Goal: Task Accomplishment & Management: Manage account settings

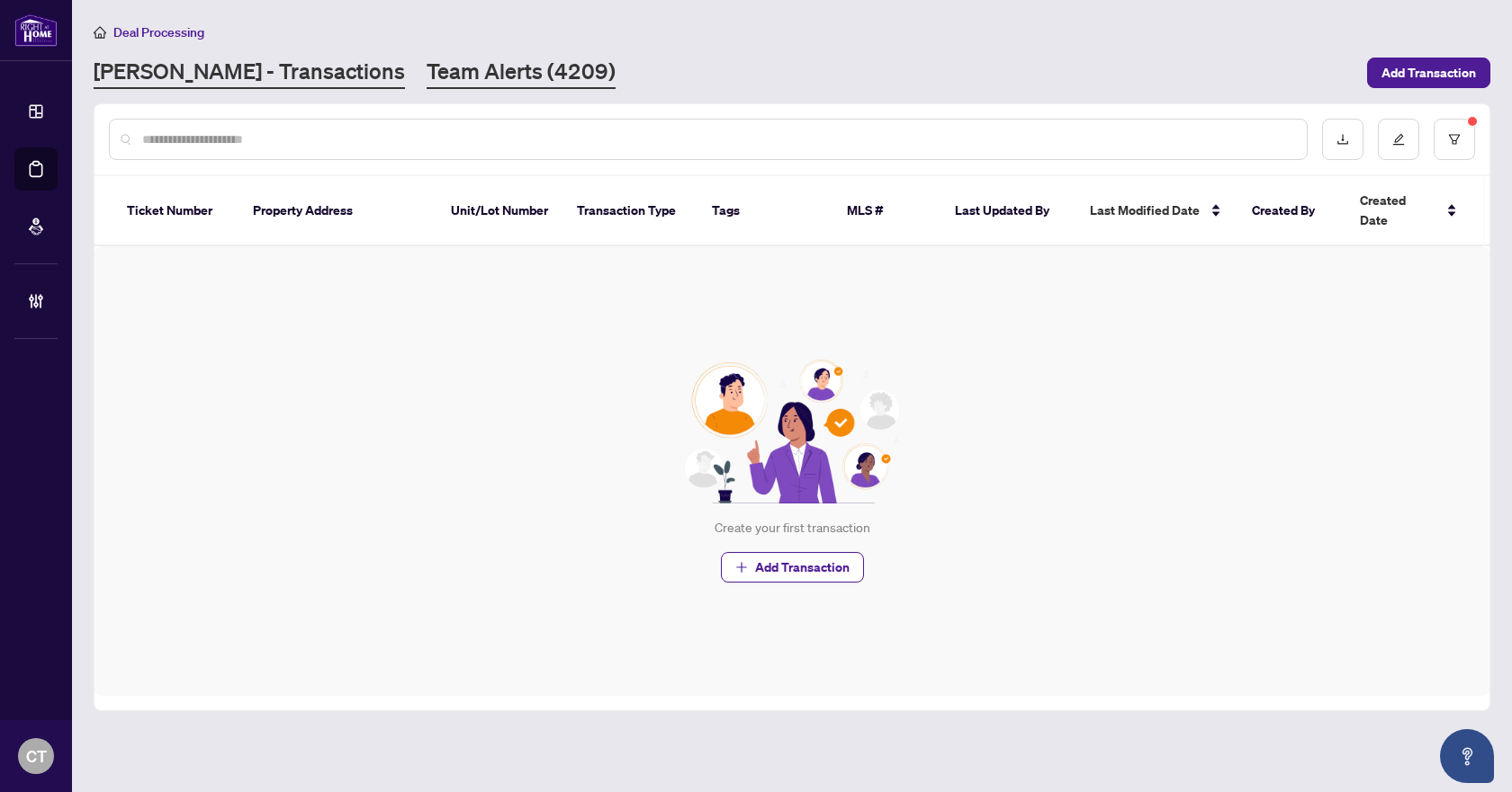
click at [426, 82] on link "Team Alerts (4209)" at bounding box center [521, 73] width 189 height 32
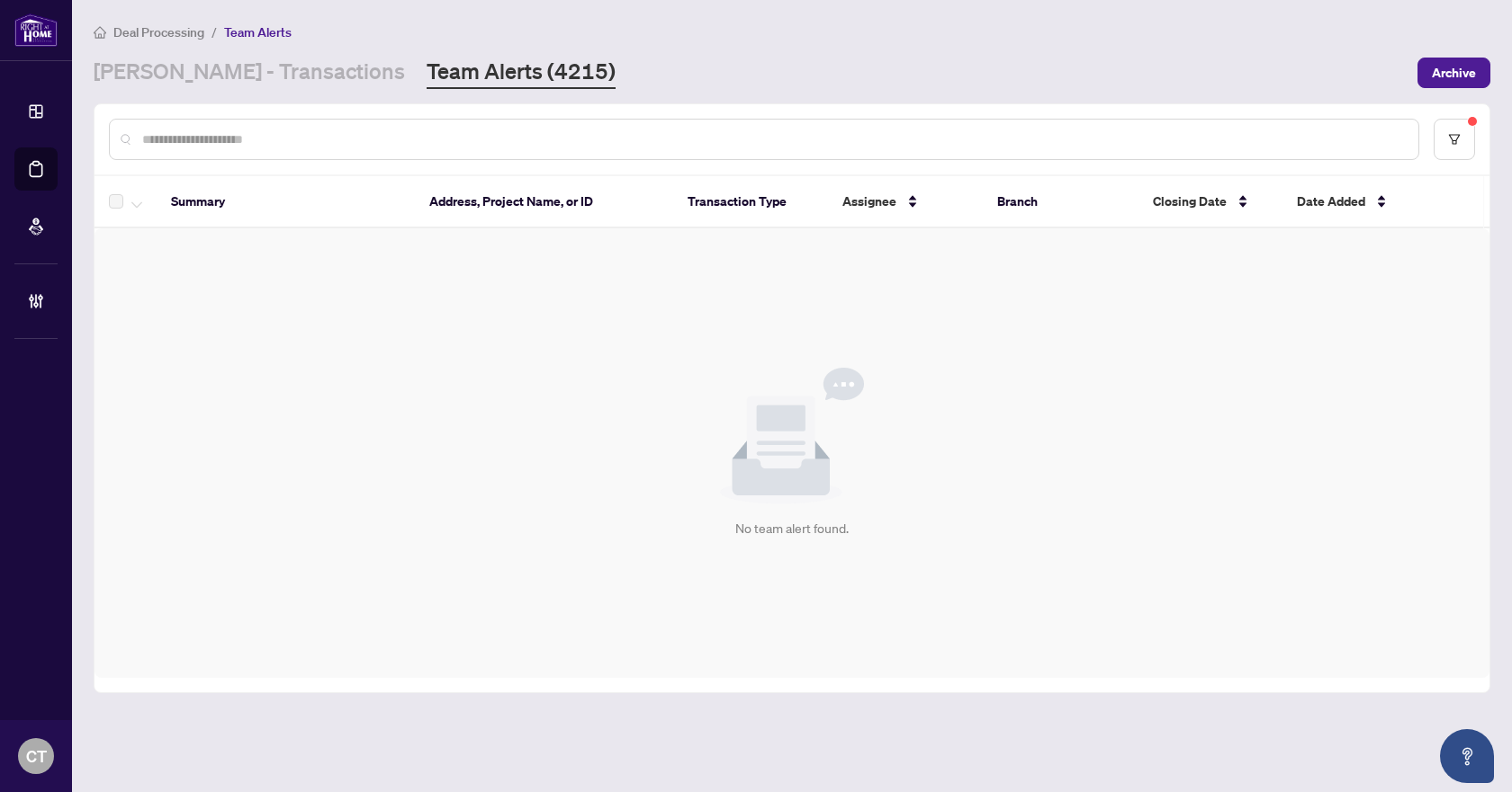
click at [300, 82] on div "[PERSON_NAME] - Transactions Team Alerts (4215)" at bounding box center [355, 73] width 522 height 32
click at [276, 69] on link "[PERSON_NAME] - Transactions" at bounding box center [249, 73] width 312 height 32
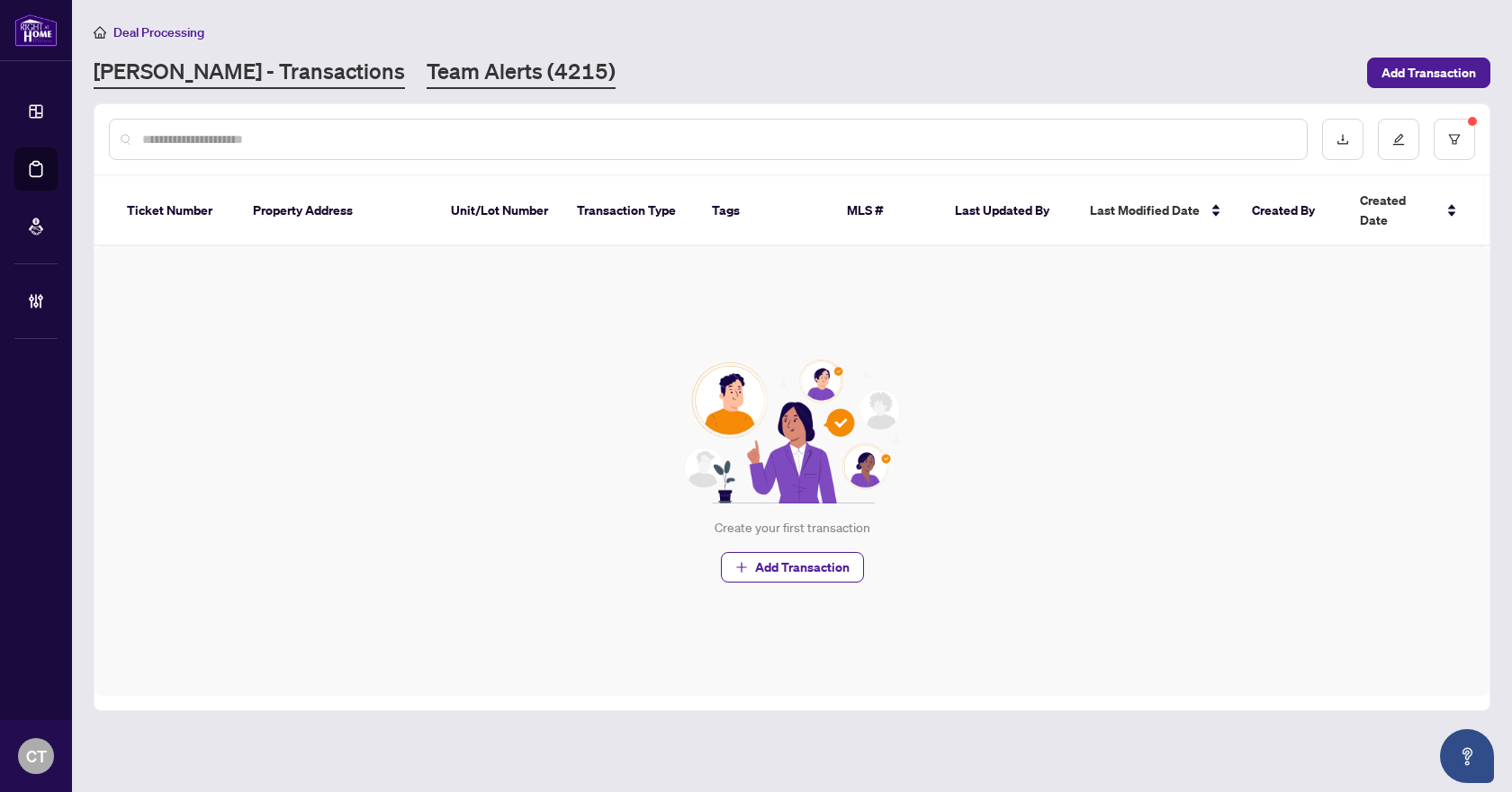
click at [431, 79] on link "Team Alerts (4215)" at bounding box center [521, 73] width 189 height 32
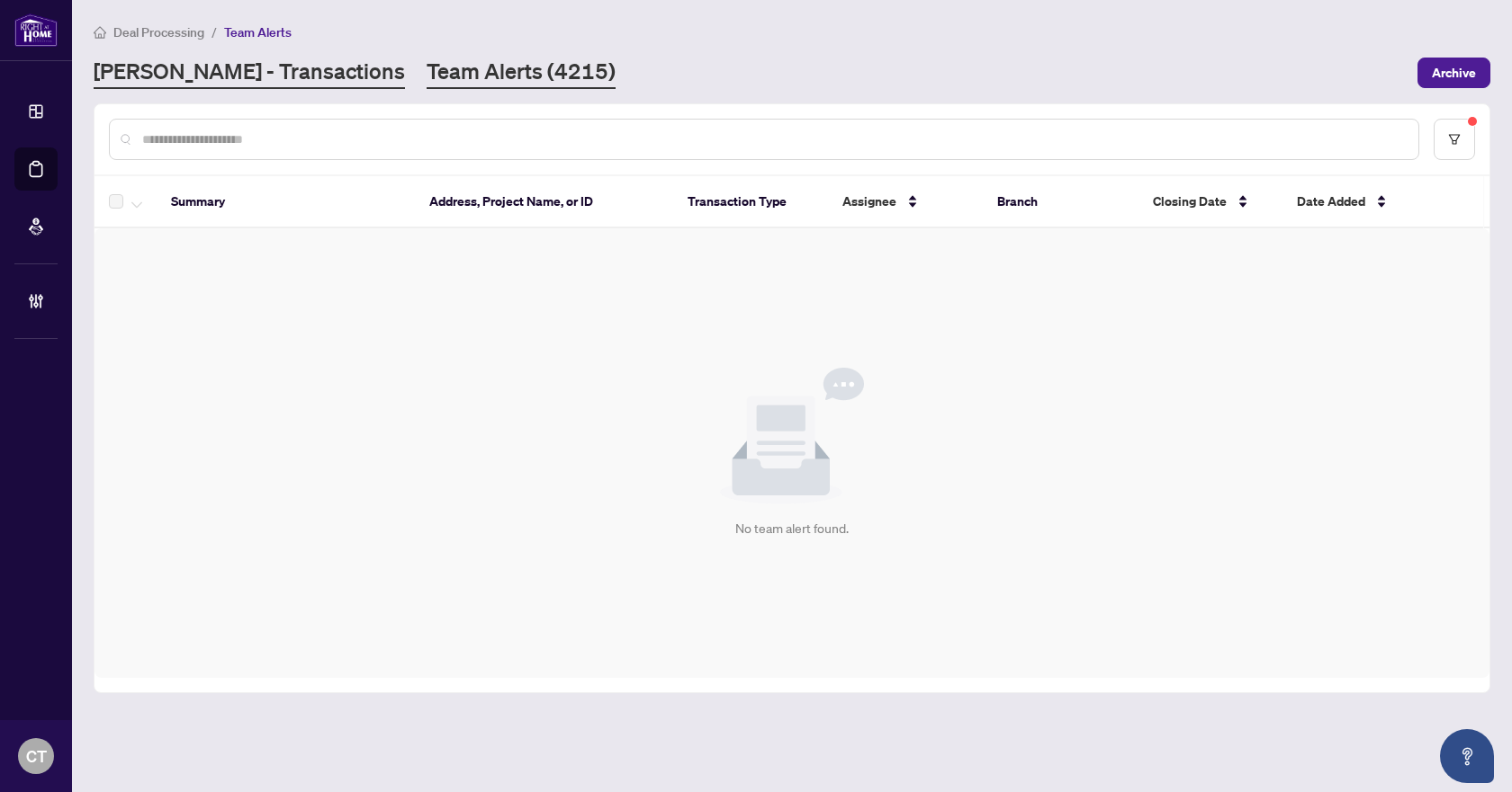
click at [262, 73] on link "[PERSON_NAME] - Transactions" at bounding box center [249, 73] width 312 height 32
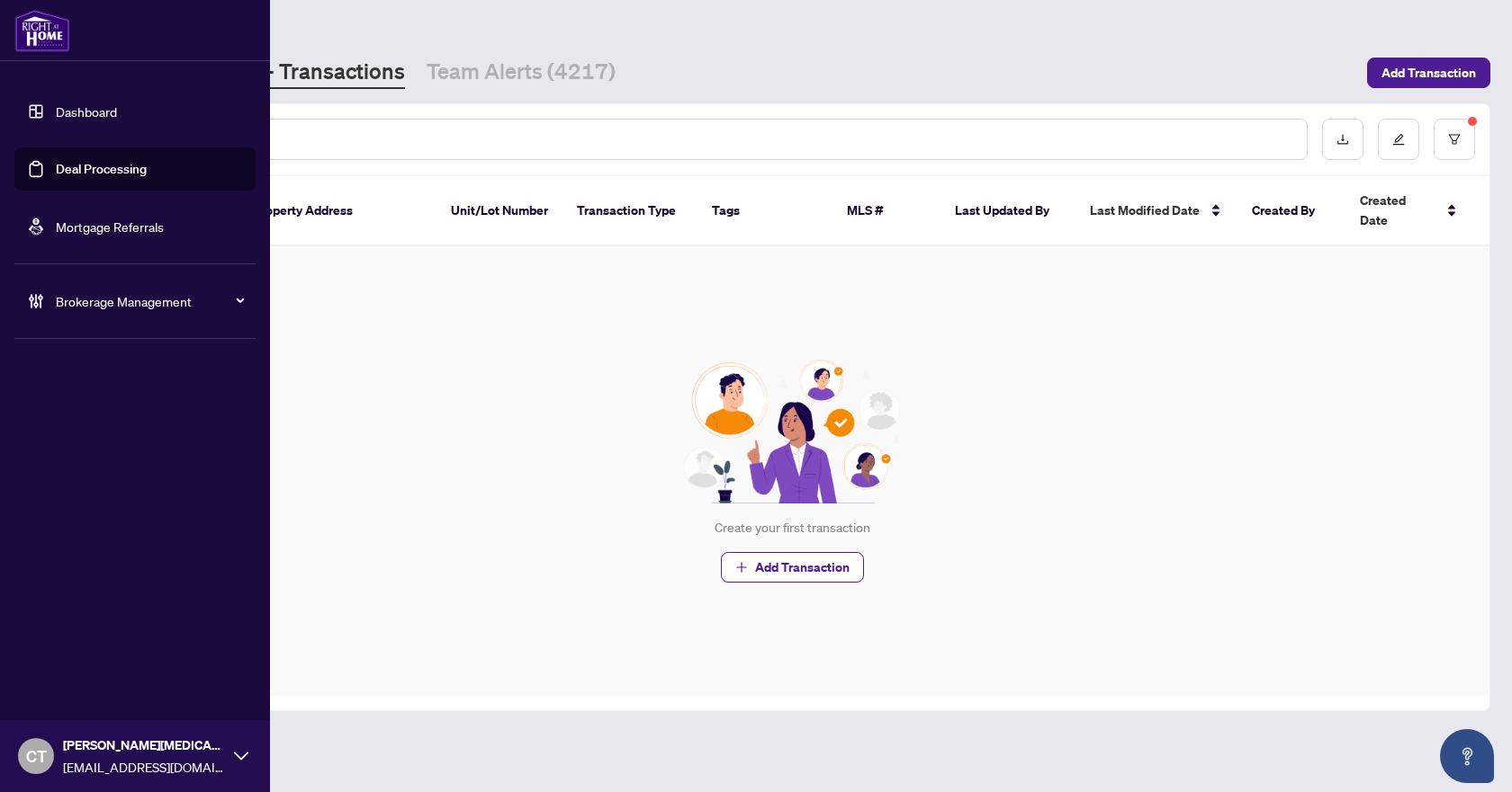
click at [43, 300] on icon at bounding box center [35, 301] width 18 height 18
click at [106, 423] on link "Manage Agents" at bounding box center [82, 431] width 89 height 16
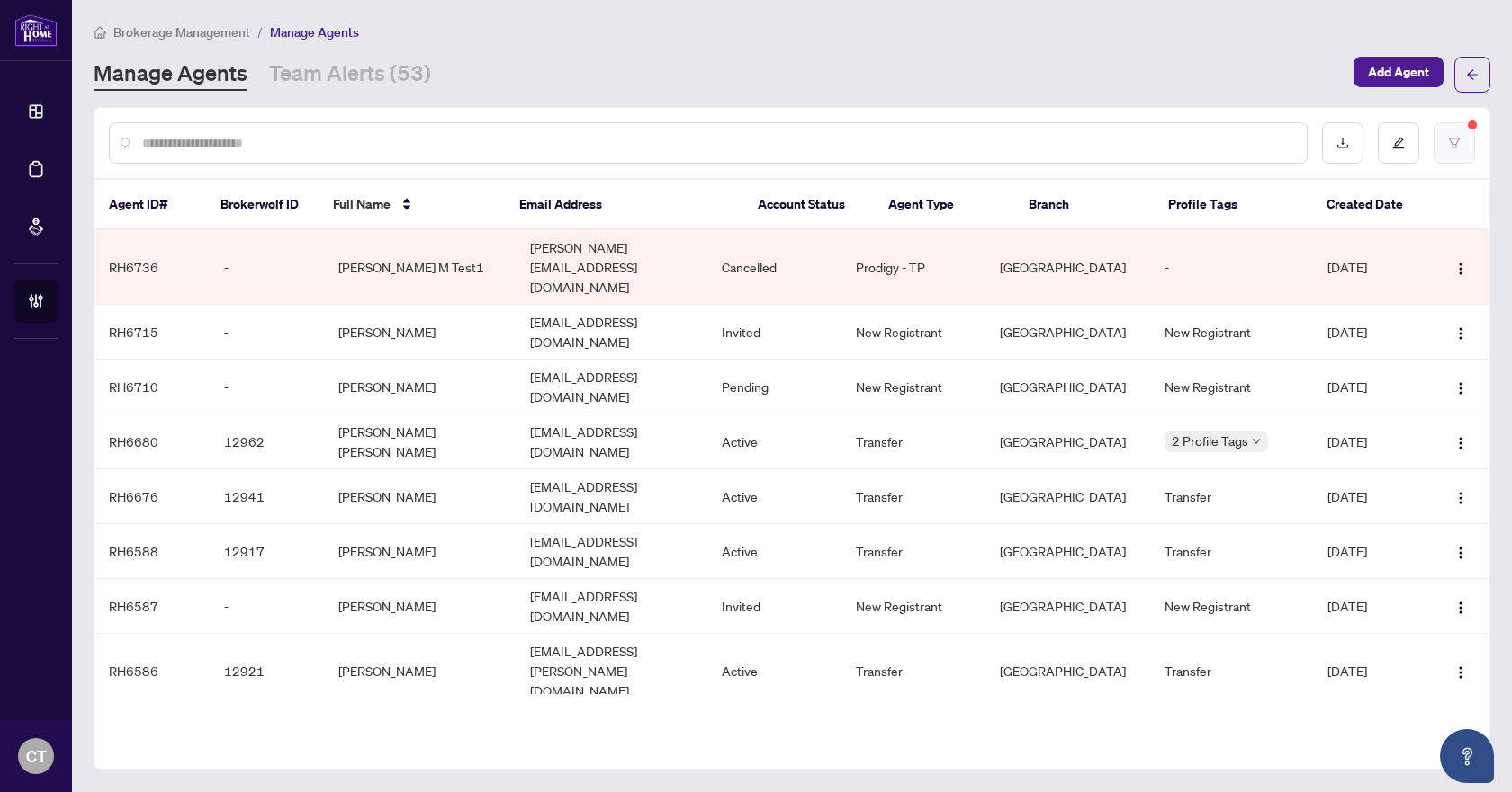
click at [1470, 140] on button "button" at bounding box center [1454, 142] width 41 height 41
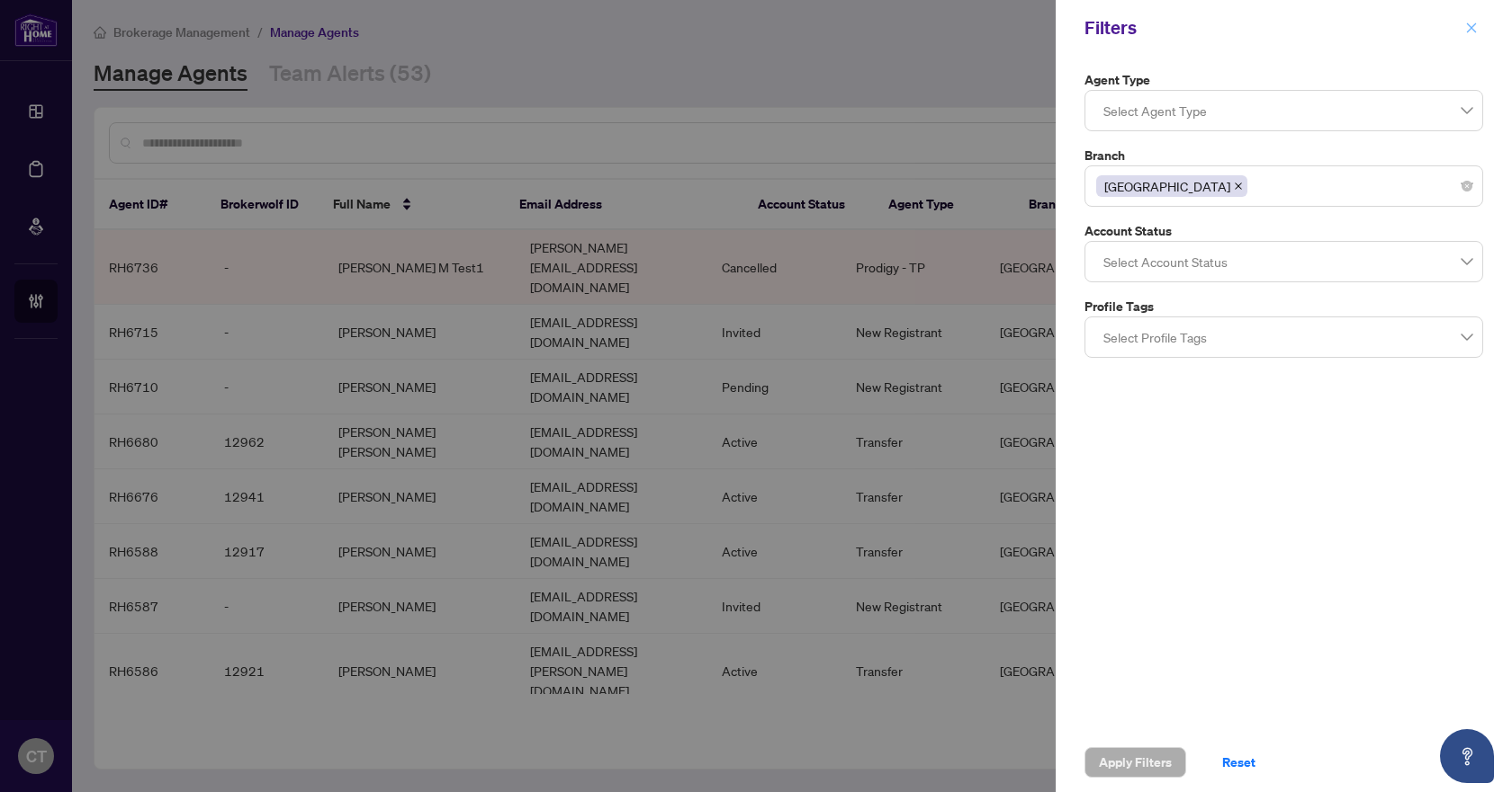
click at [1477, 18] on span "button" at bounding box center [1471, 28] width 12 height 29
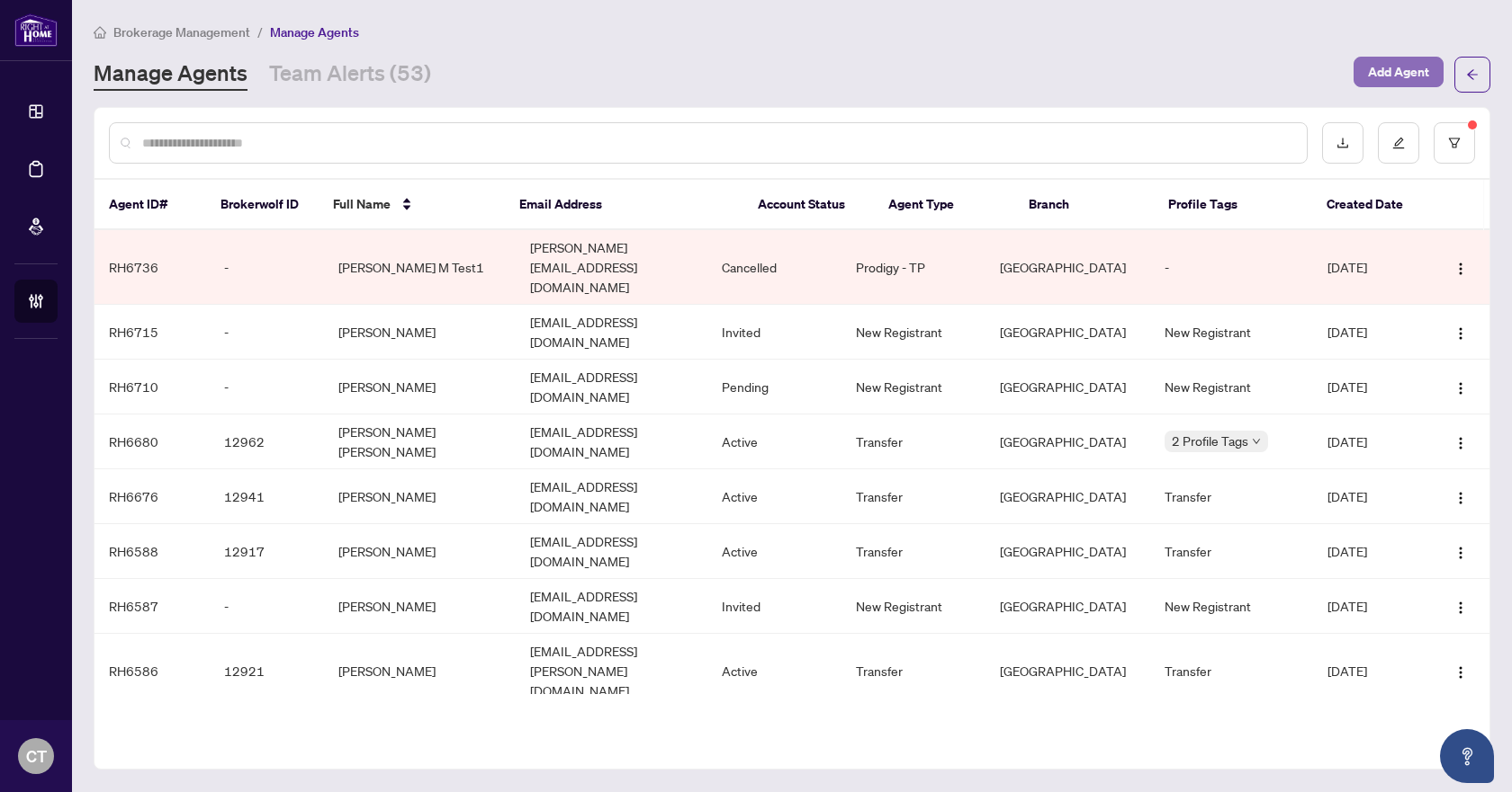
click at [1392, 72] on span "Add Agent" at bounding box center [1398, 72] width 61 height 29
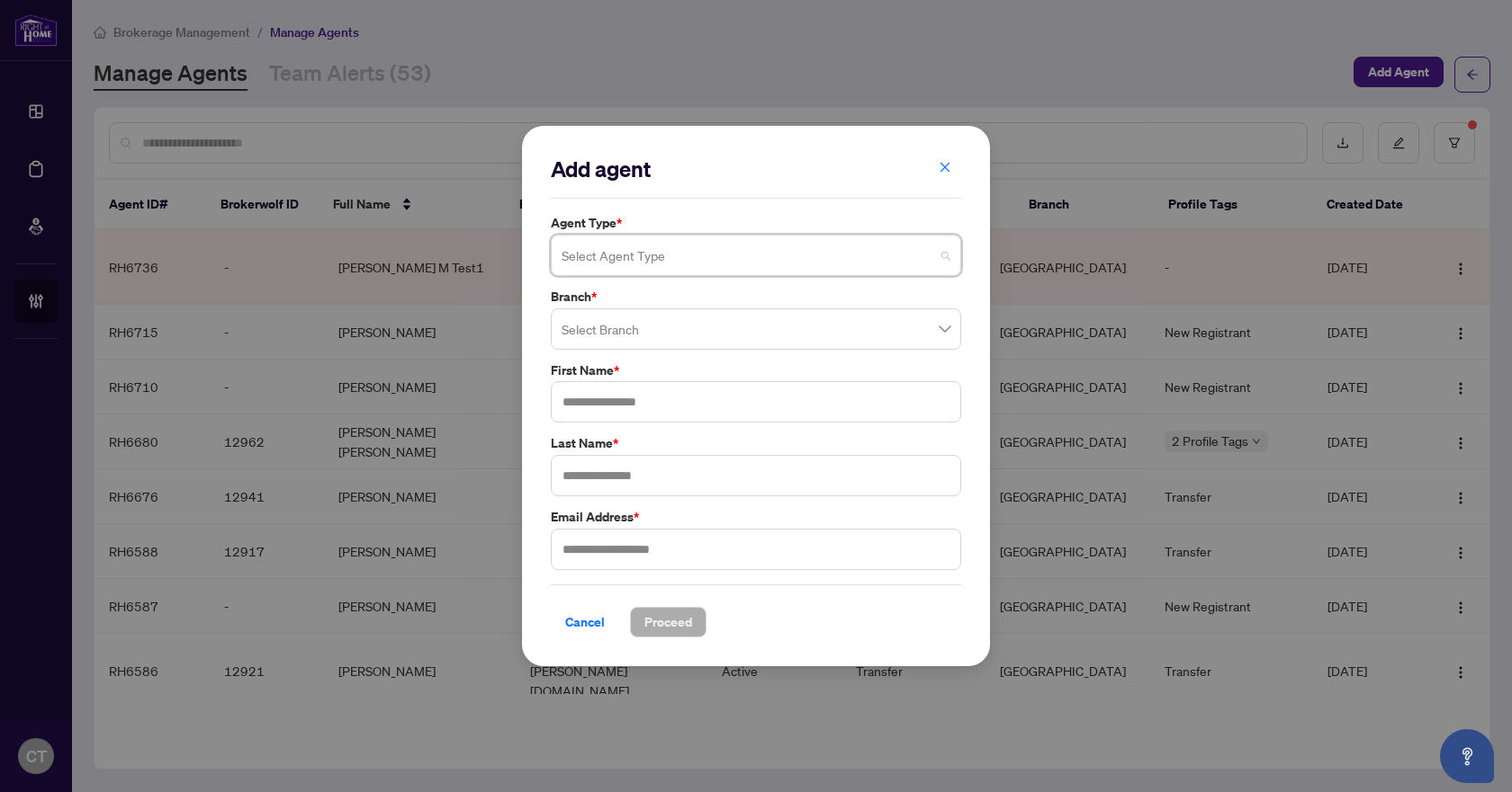
click at [663, 257] on input "search" at bounding box center [748, 258] width 373 height 39
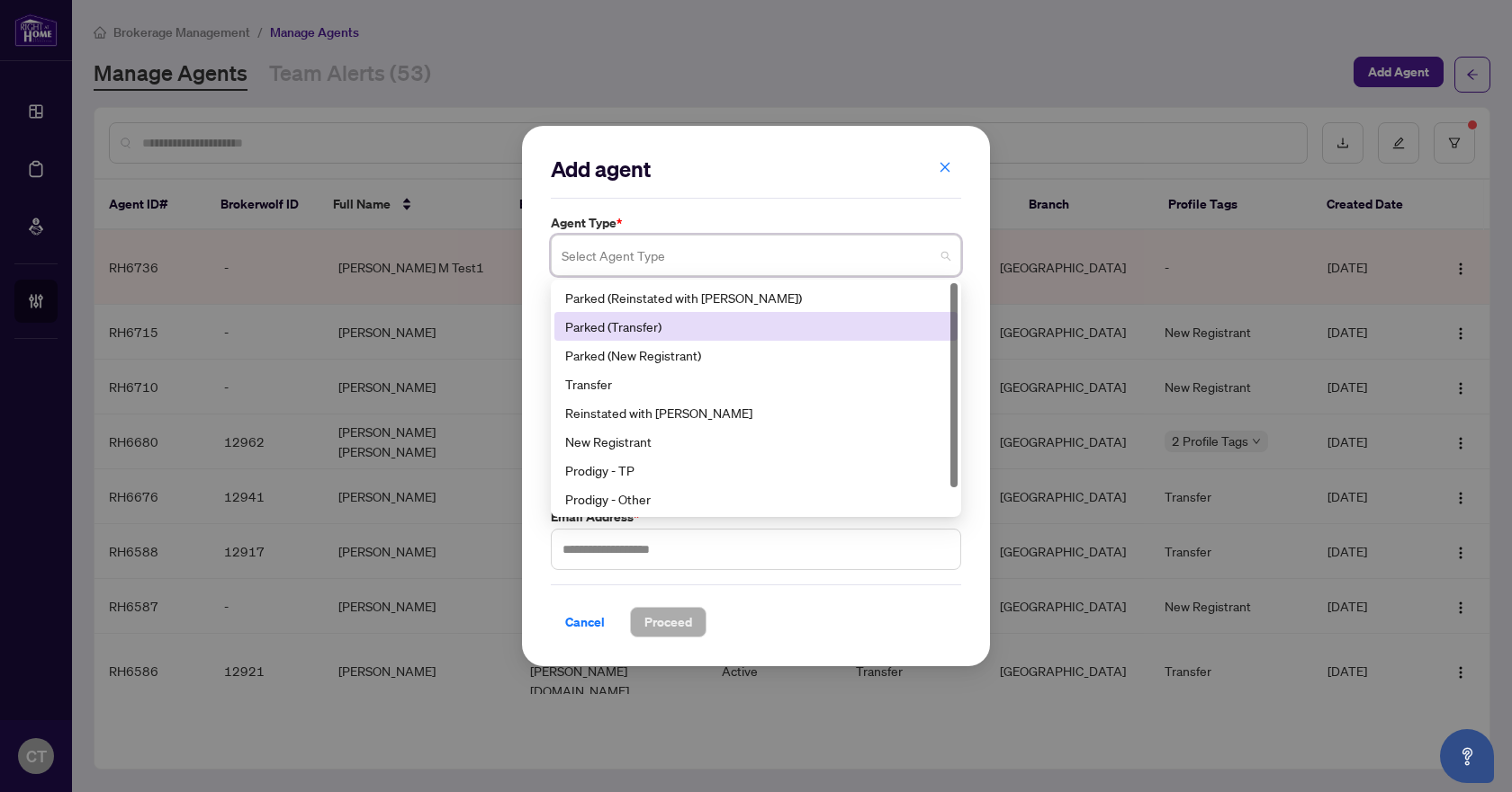
scroll to position [29, 0]
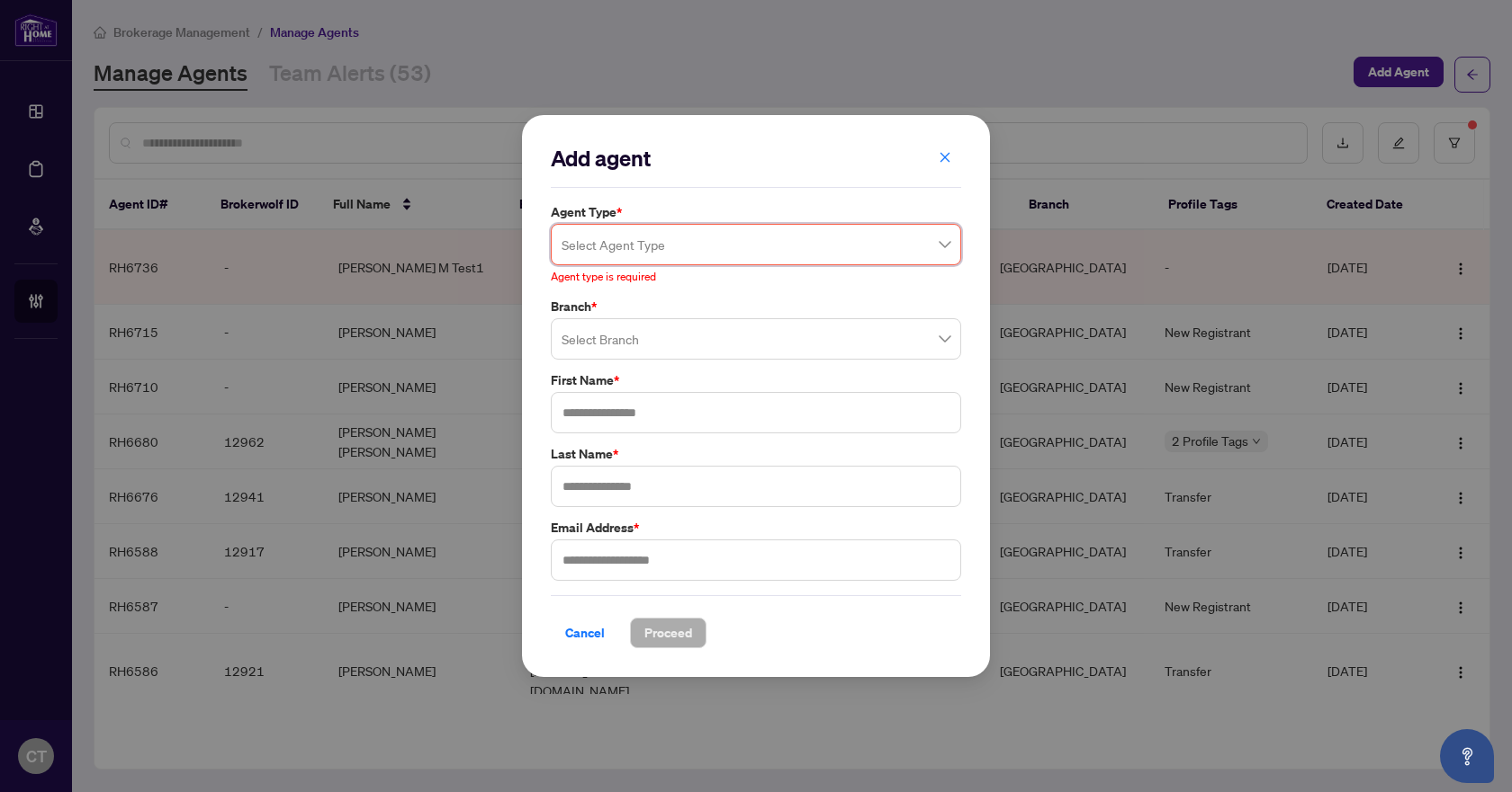
click at [638, 255] on input "search" at bounding box center [748, 246] width 373 height 39
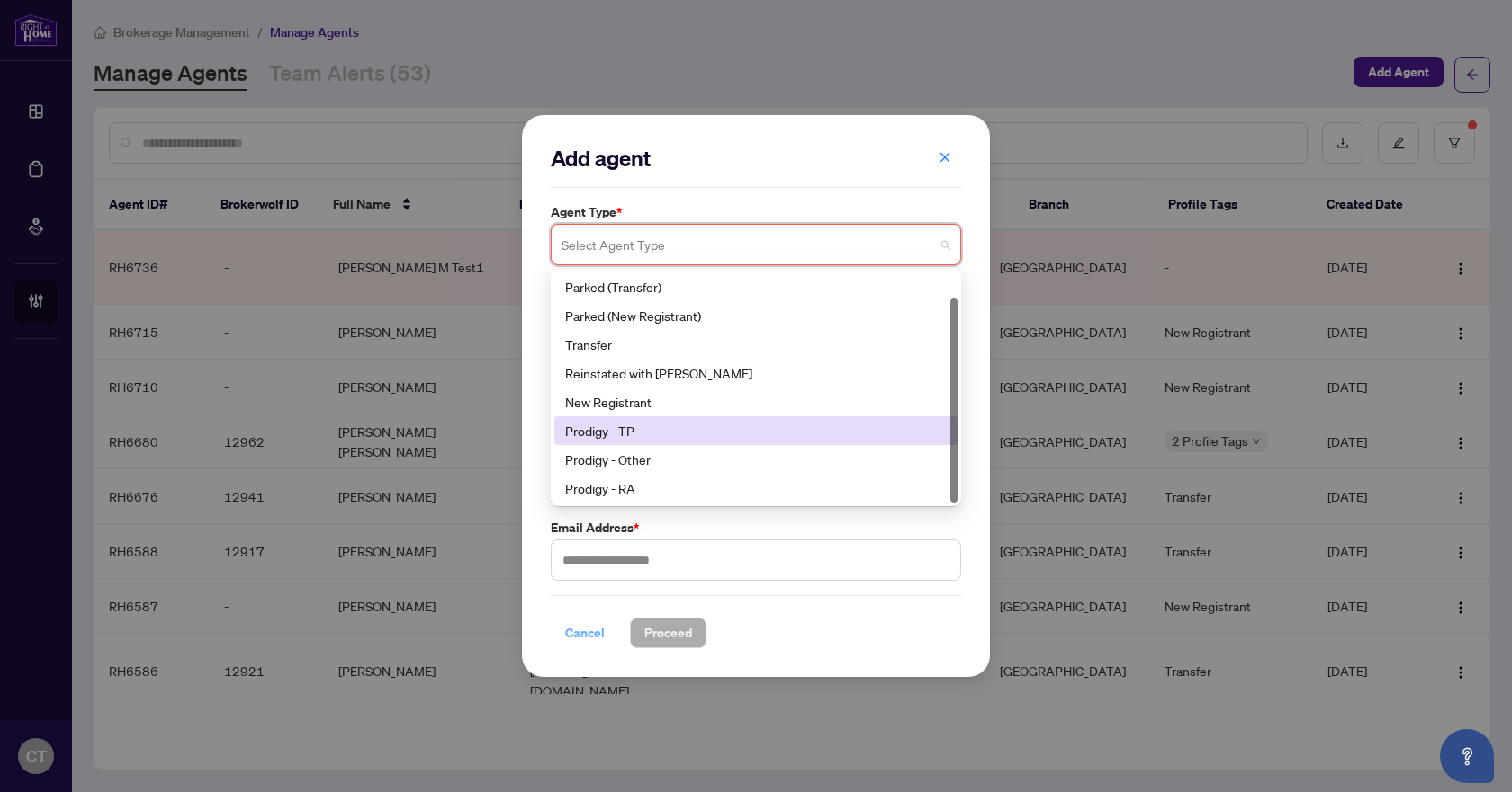
click at [588, 626] on span "Cancel" at bounding box center [584, 633] width 39 height 29
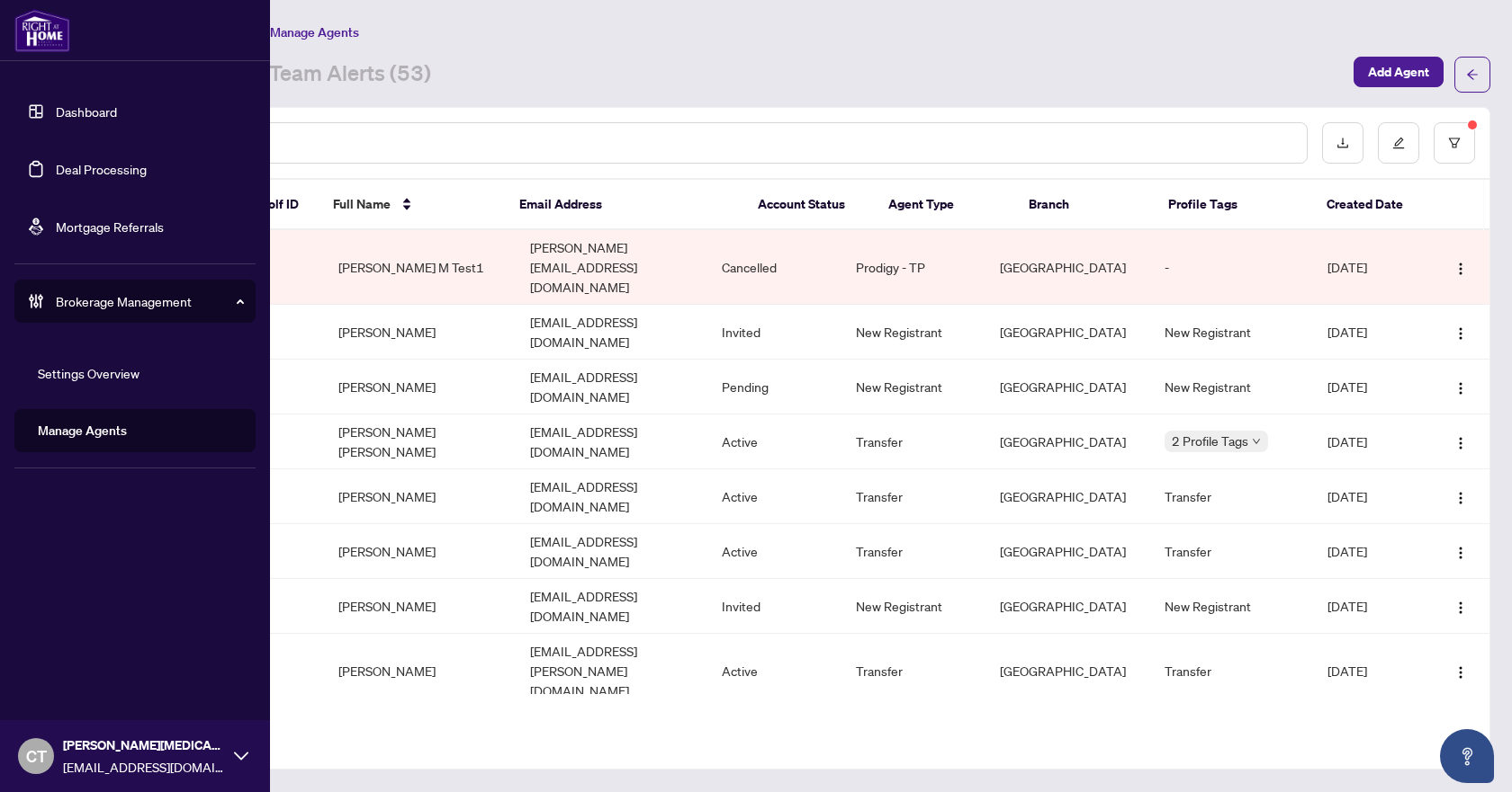
click at [55, 166] on link "Deal Processing" at bounding box center [100, 169] width 91 height 16
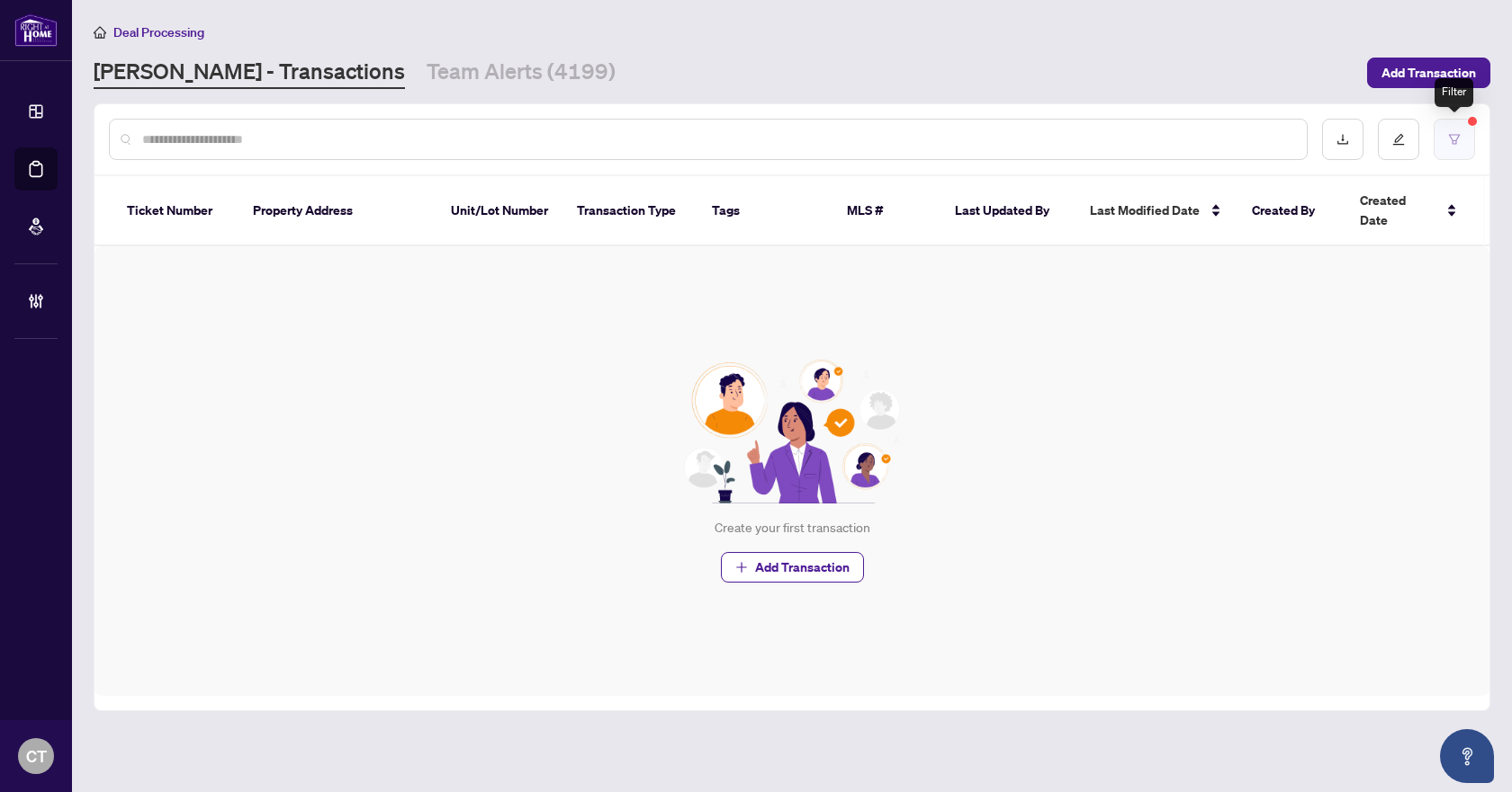
click at [1437, 137] on button "button" at bounding box center [1454, 139] width 41 height 41
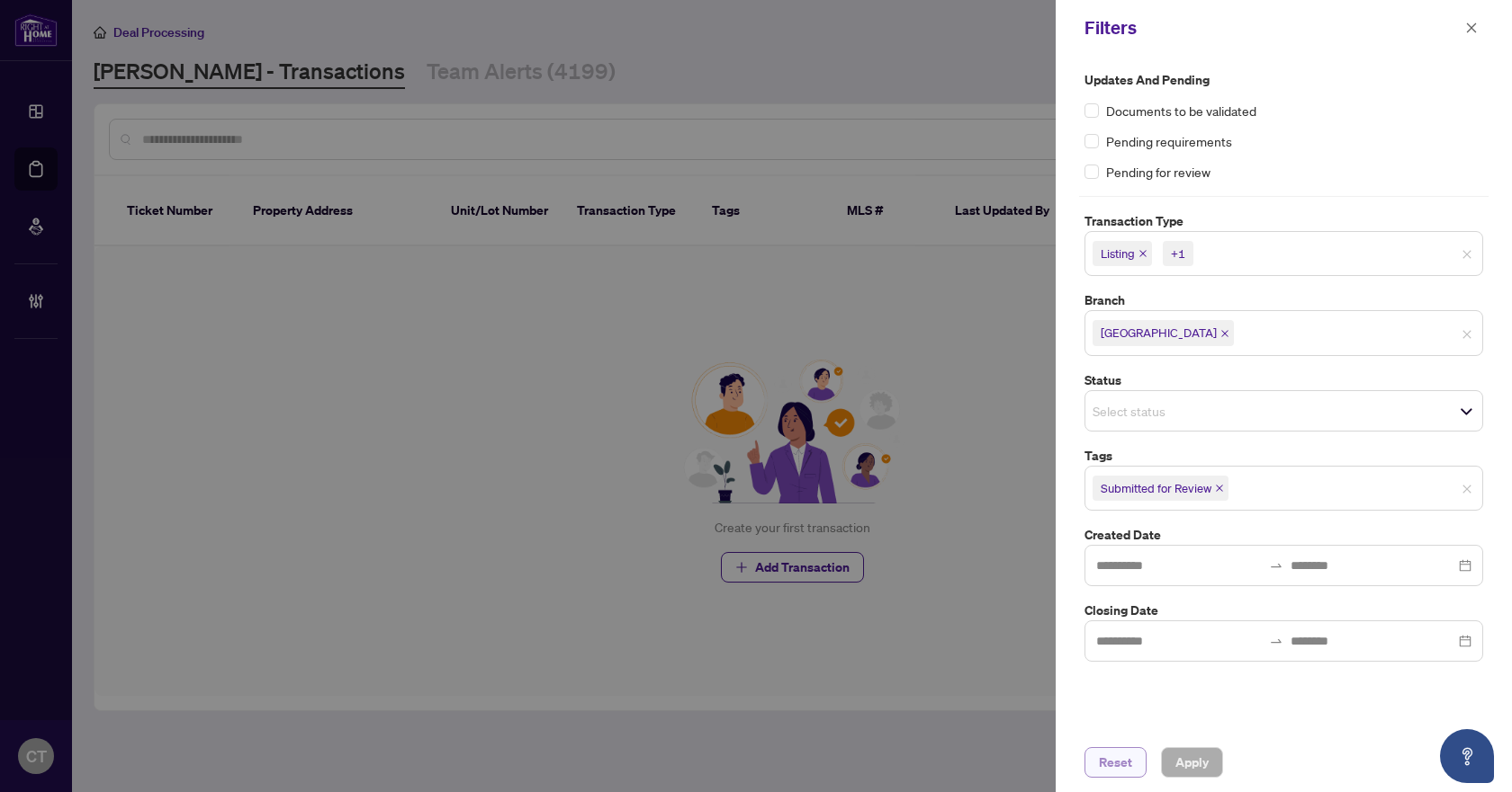
click at [1128, 763] on span "Reset" at bounding box center [1115, 762] width 33 height 29
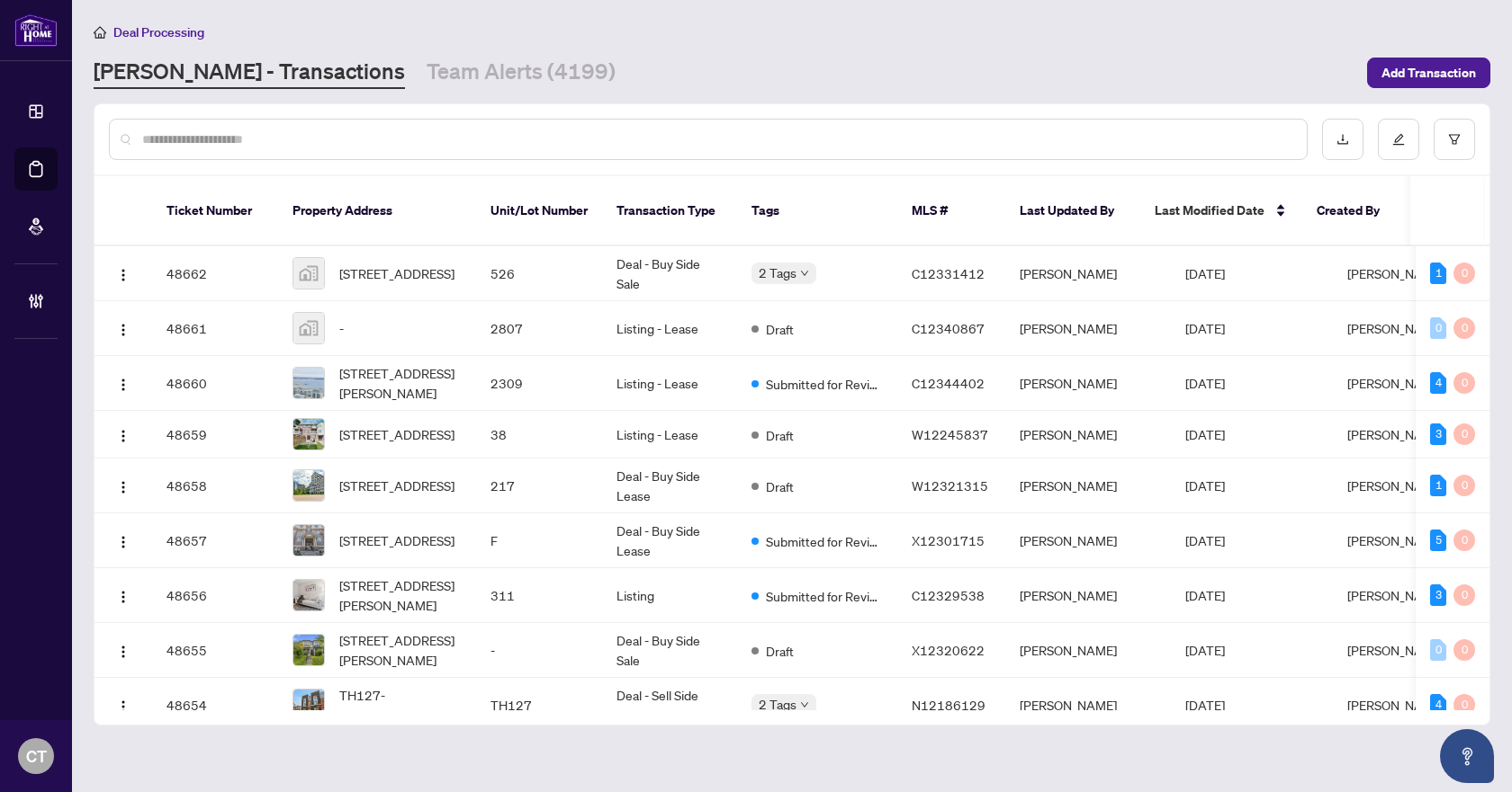
click at [681, 140] on input "text" at bounding box center [717, 139] width 1150 height 20
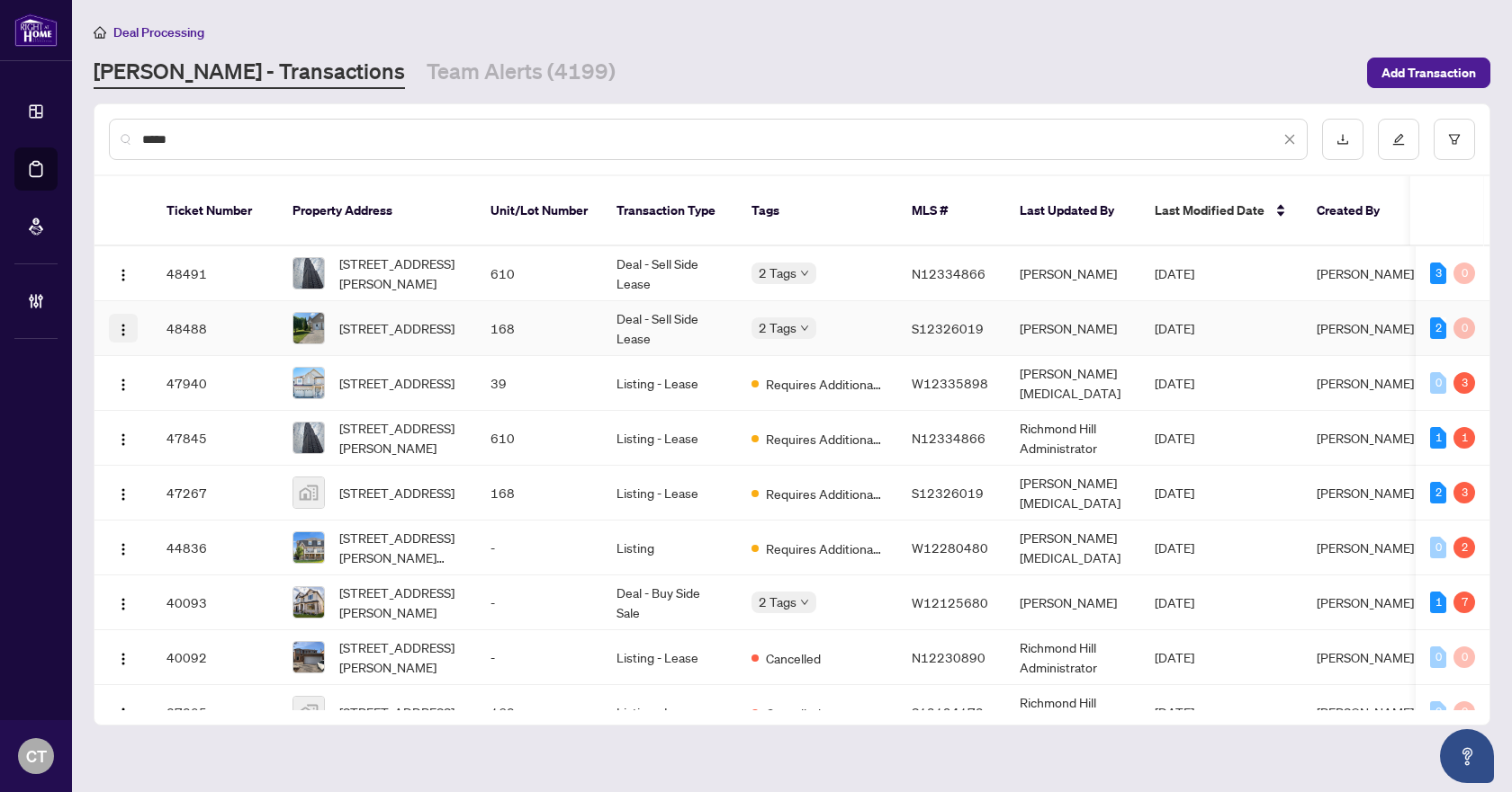
type input "*****"
click at [129, 334] on img "button" at bounding box center [122, 330] width 14 height 14
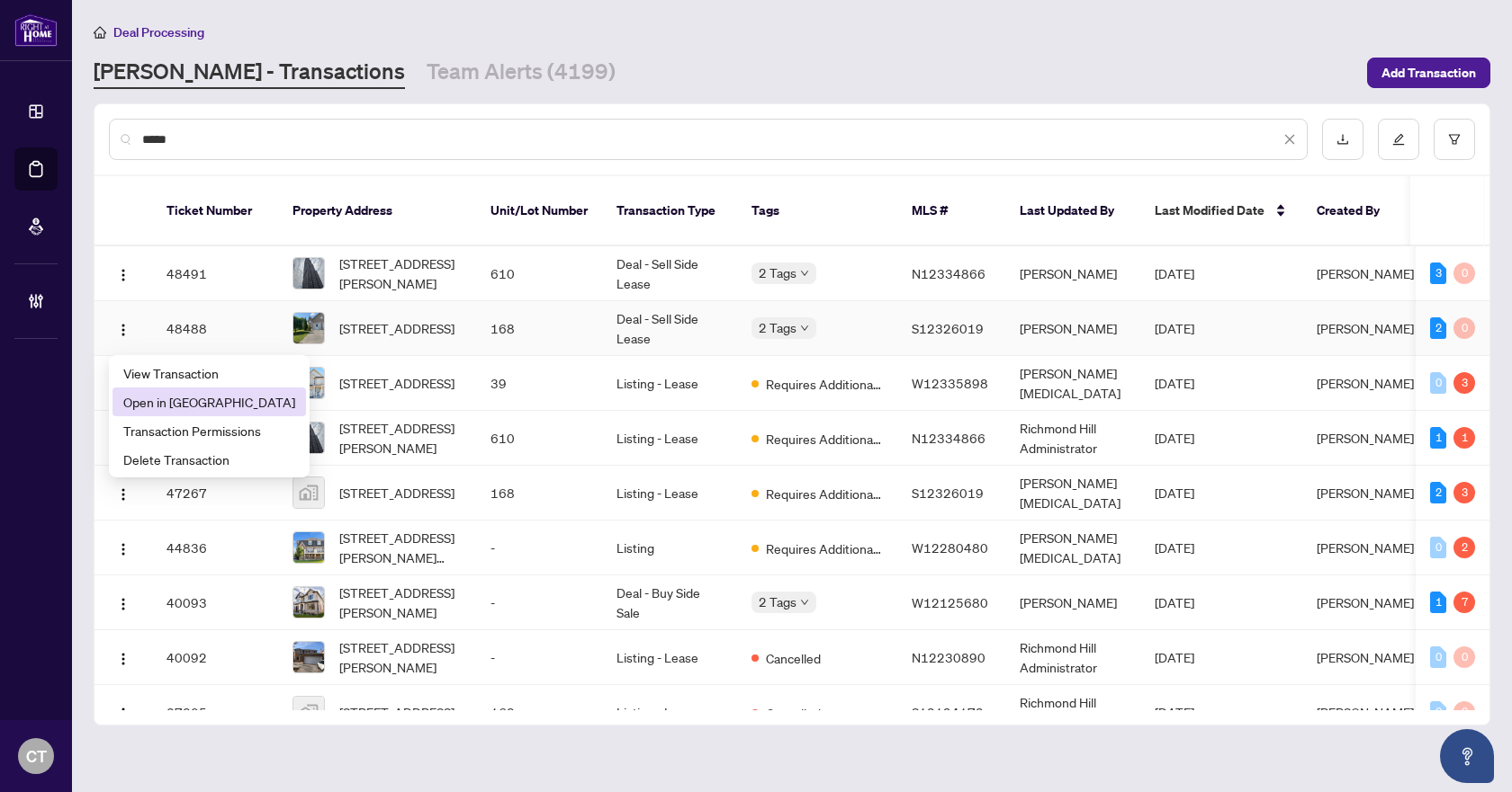
click at [155, 396] on span "Open in [GEOGRAPHIC_DATA]" at bounding box center [209, 402] width 172 height 20
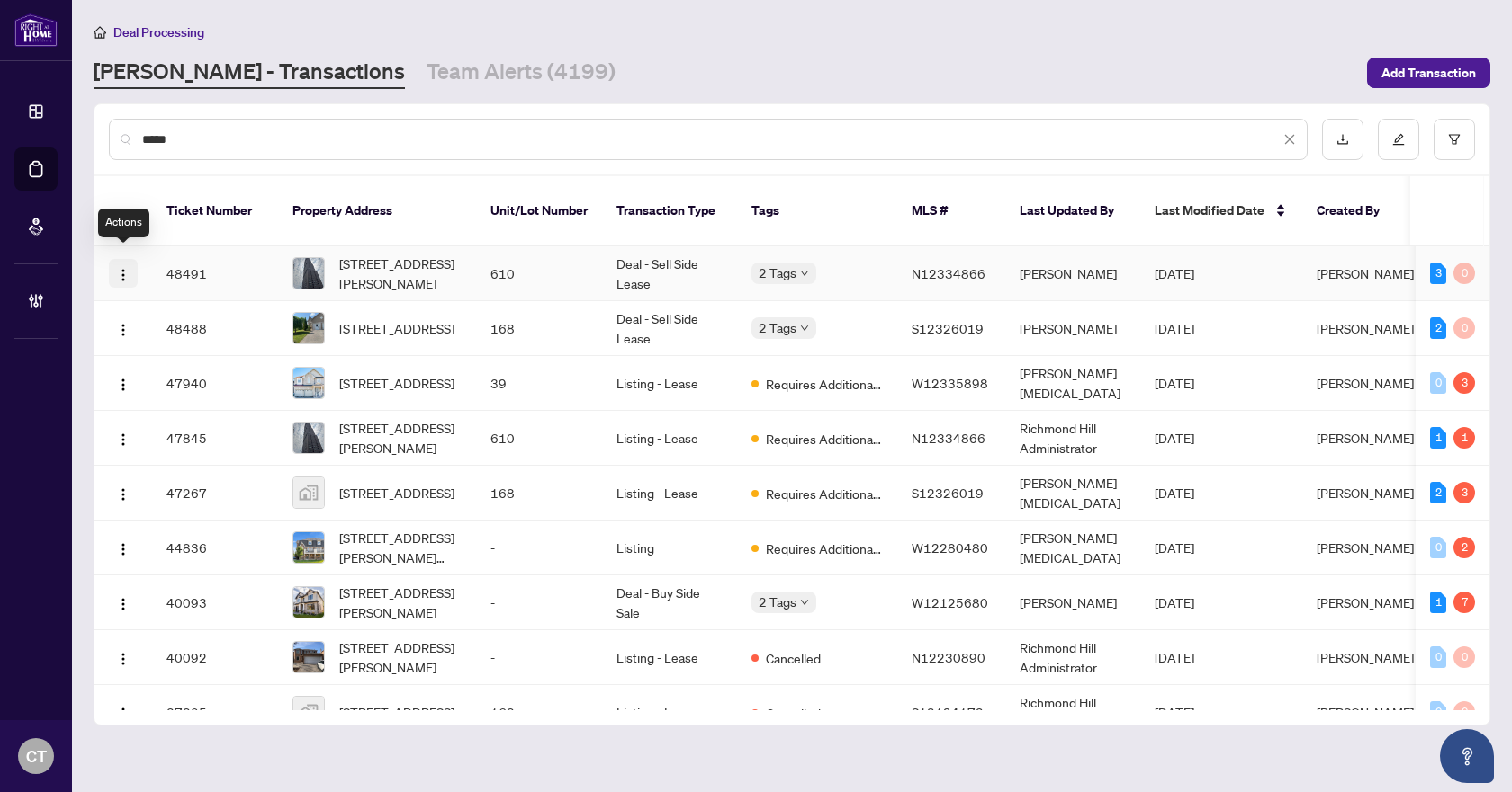
click at [128, 268] on img "button" at bounding box center [122, 275] width 14 height 14
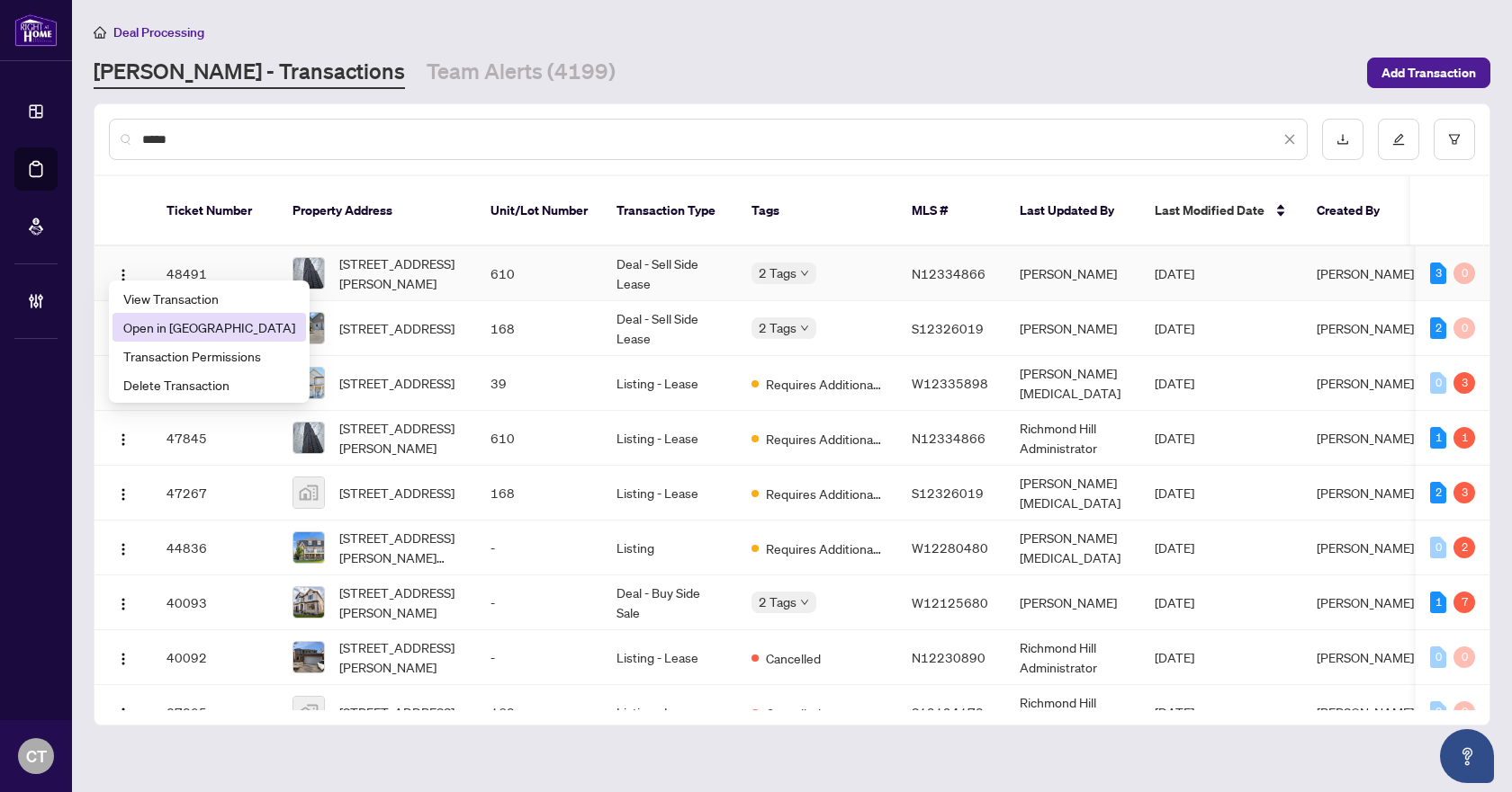
click at [167, 332] on span "Open in [GEOGRAPHIC_DATA]" at bounding box center [209, 327] width 172 height 20
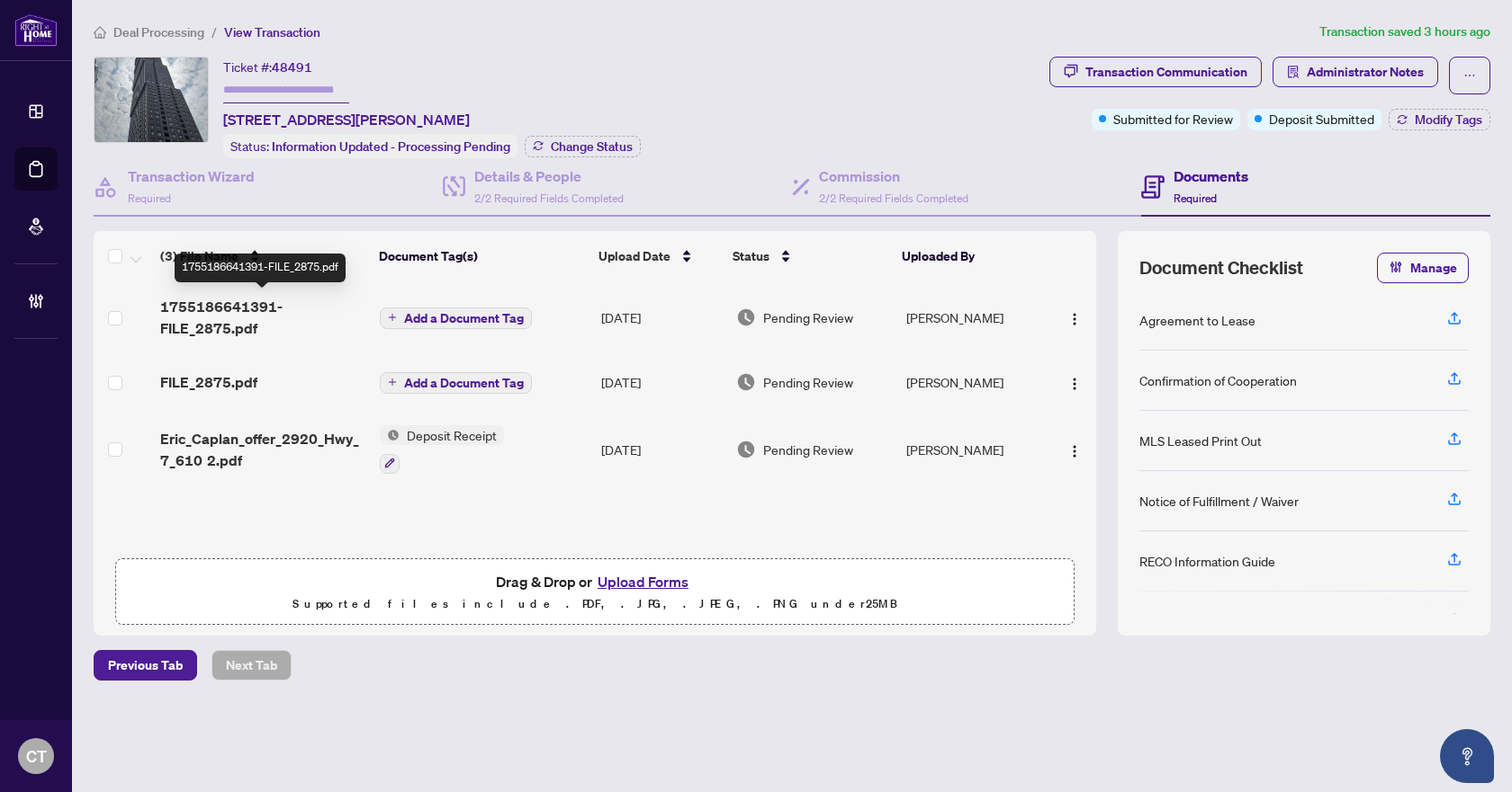
click at [278, 320] on span "1755186641391-FILE_2875.pdf" at bounding box center [263, 317] width 205 height 43
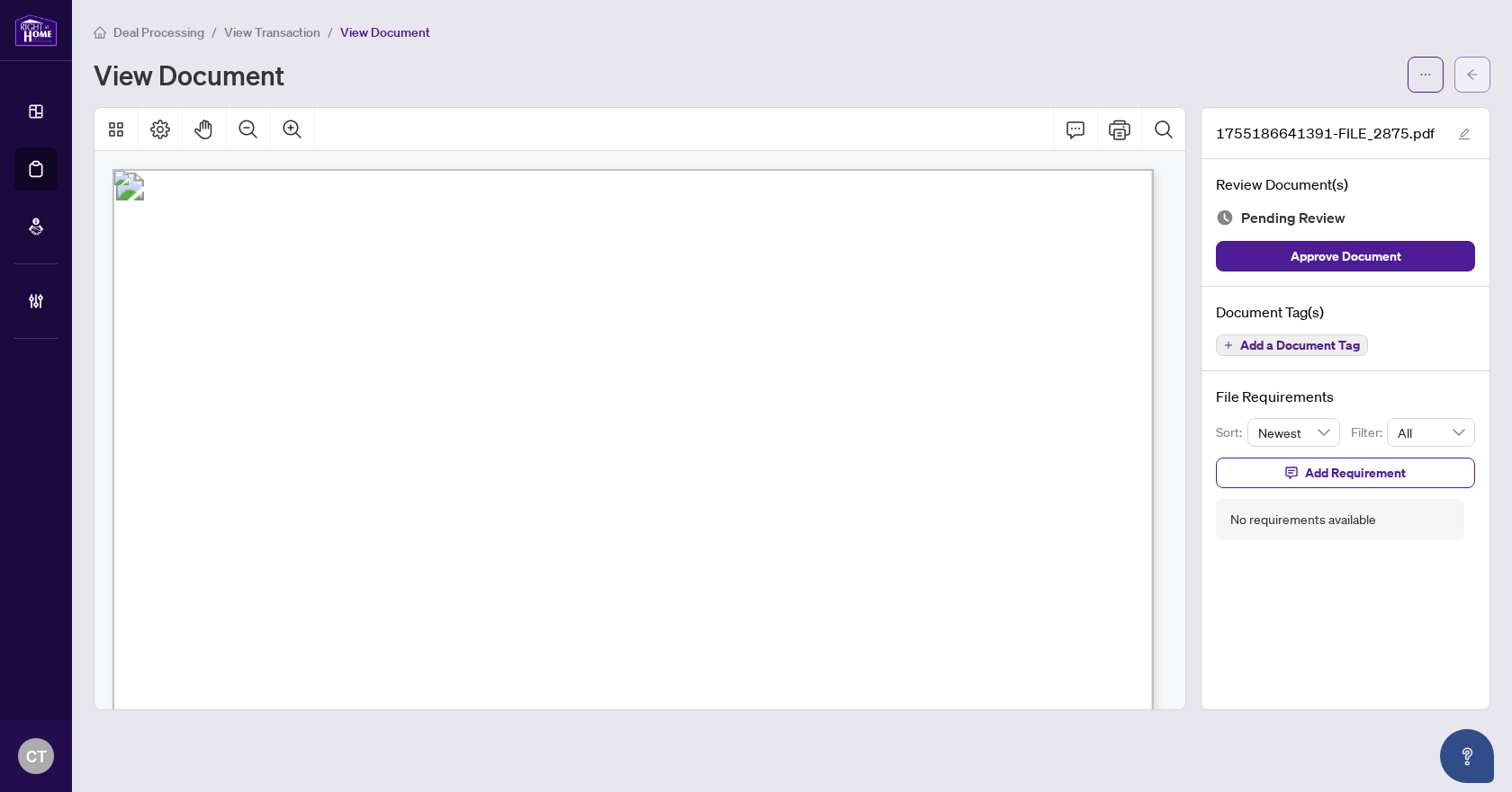
click at [1482, 75] on button "button" at bounding box center [1473, 75] width 36 height 36
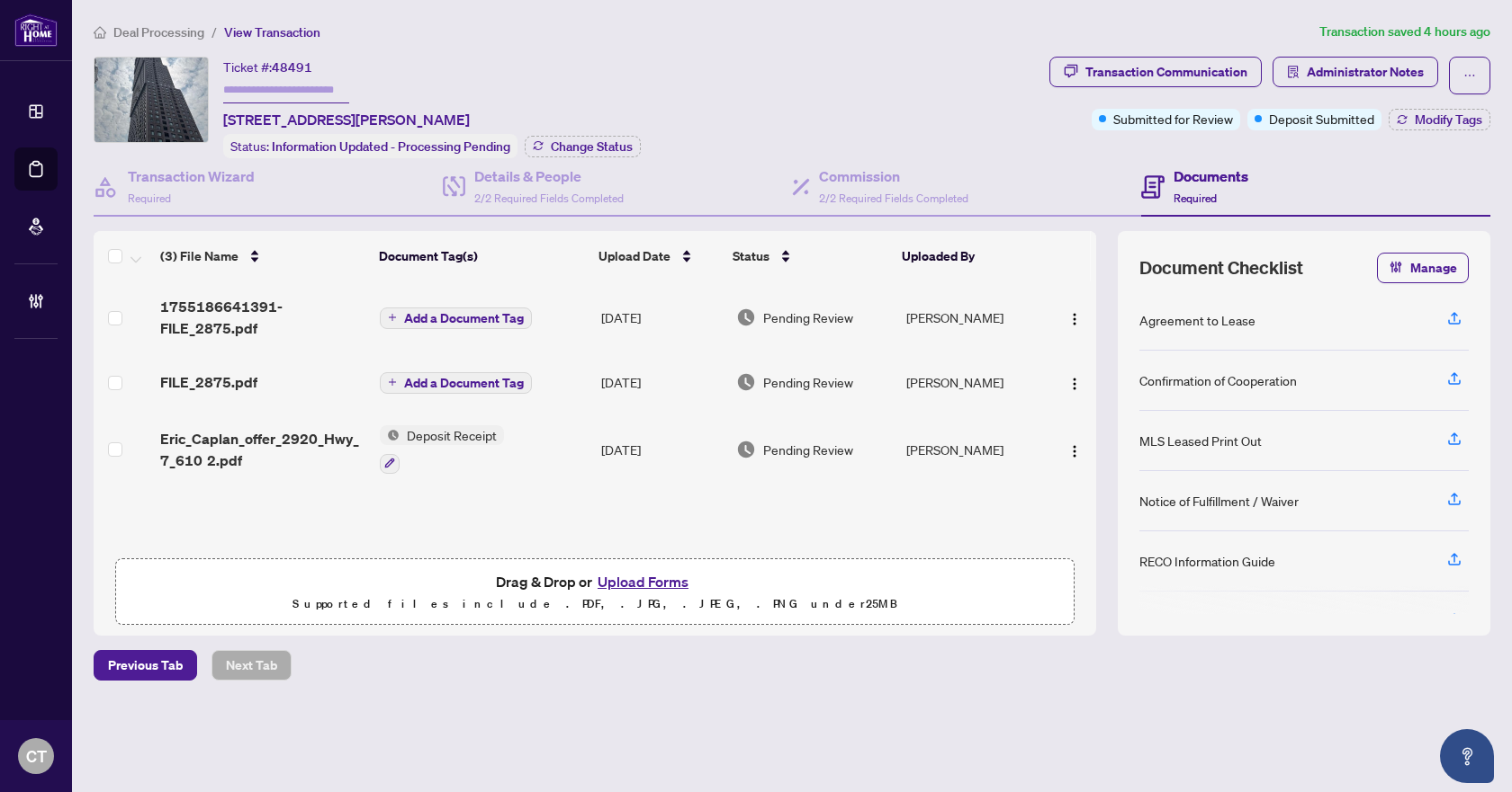
click at [162, 34] on span "Deal Processing" at bounding box center [159, 32] width 91 height 16
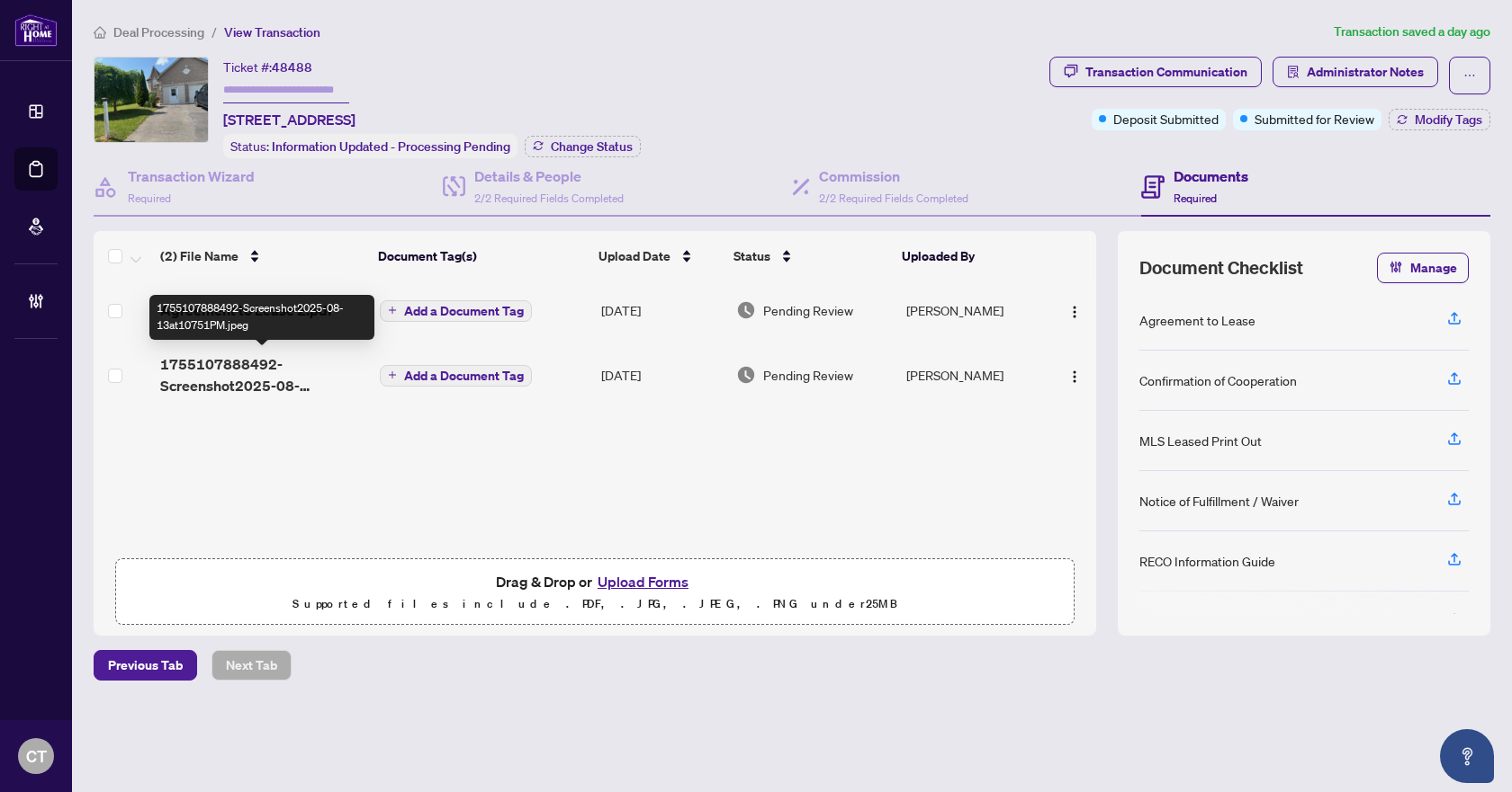
click at [231, 378] on span "1755107888492-Screenshot2025-08-13at10751PM.jpeg" at bounding box center [263, 375] width 205 height 43
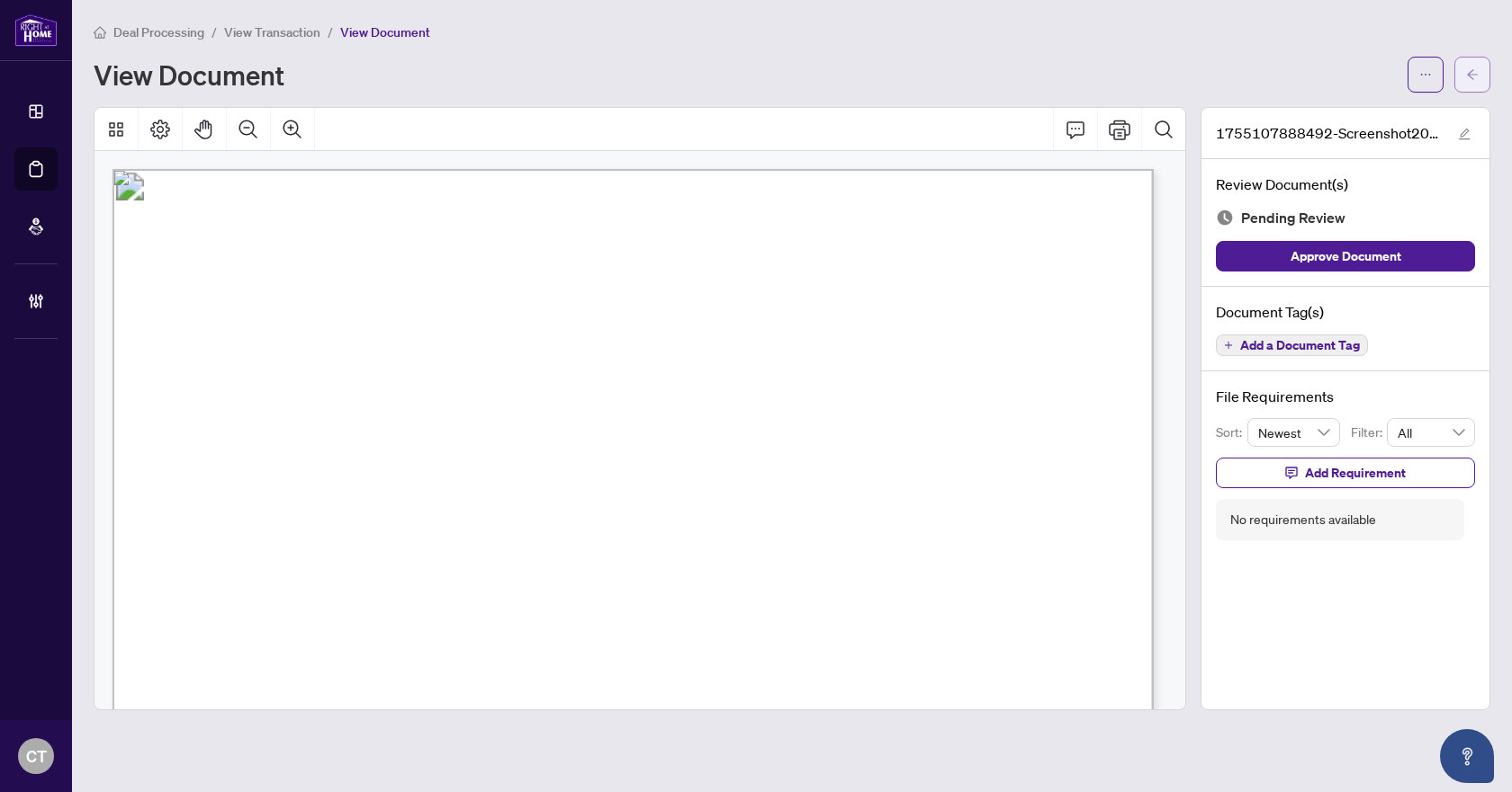
click at [1470, 70] on icon "arrow-left" at bounding box center [1472, 75] width 12 height 12
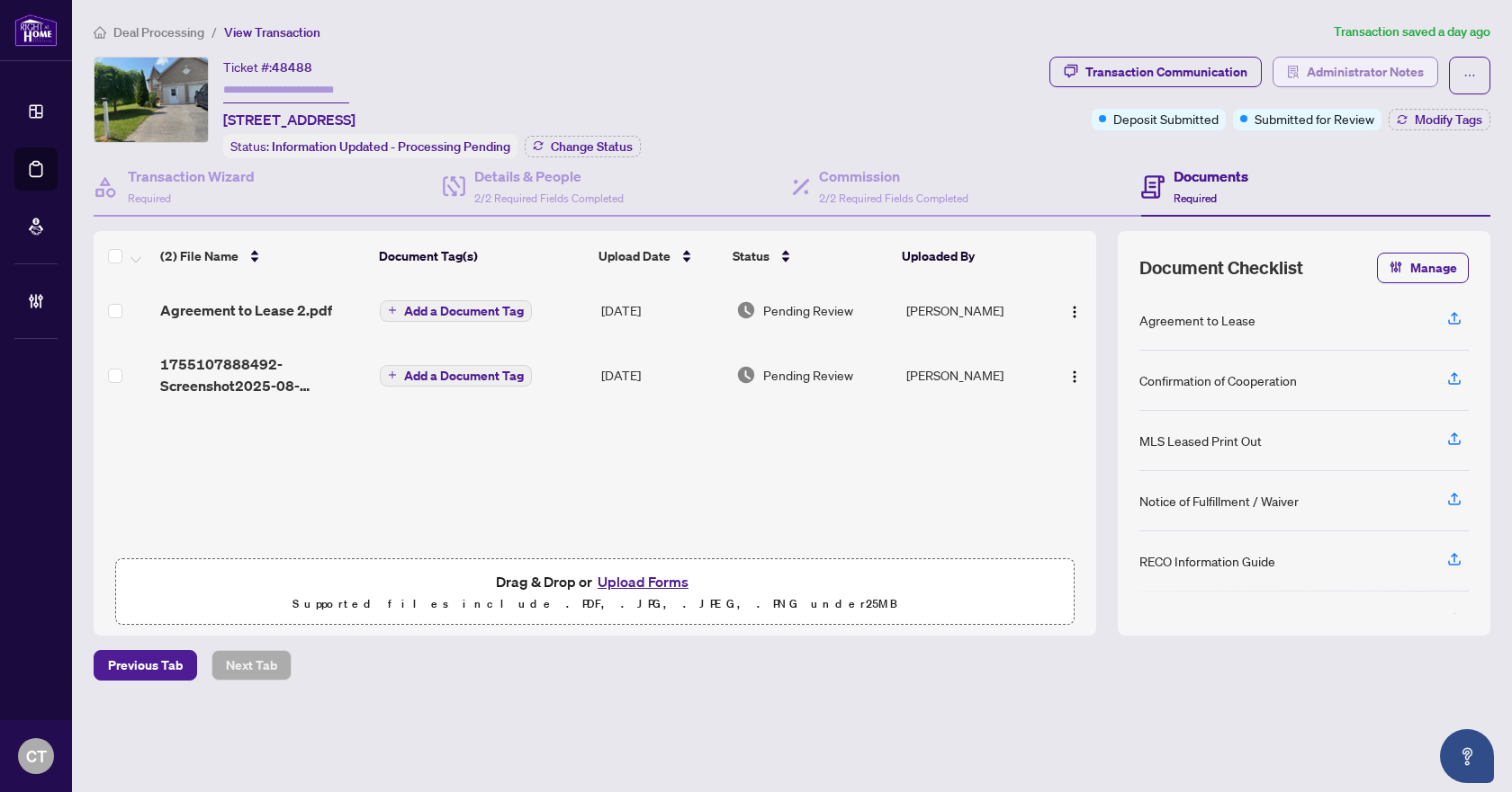
click at [1342, 72] on span "Administrator Notes" at bounding box center [1365, 72] width 117 height 29
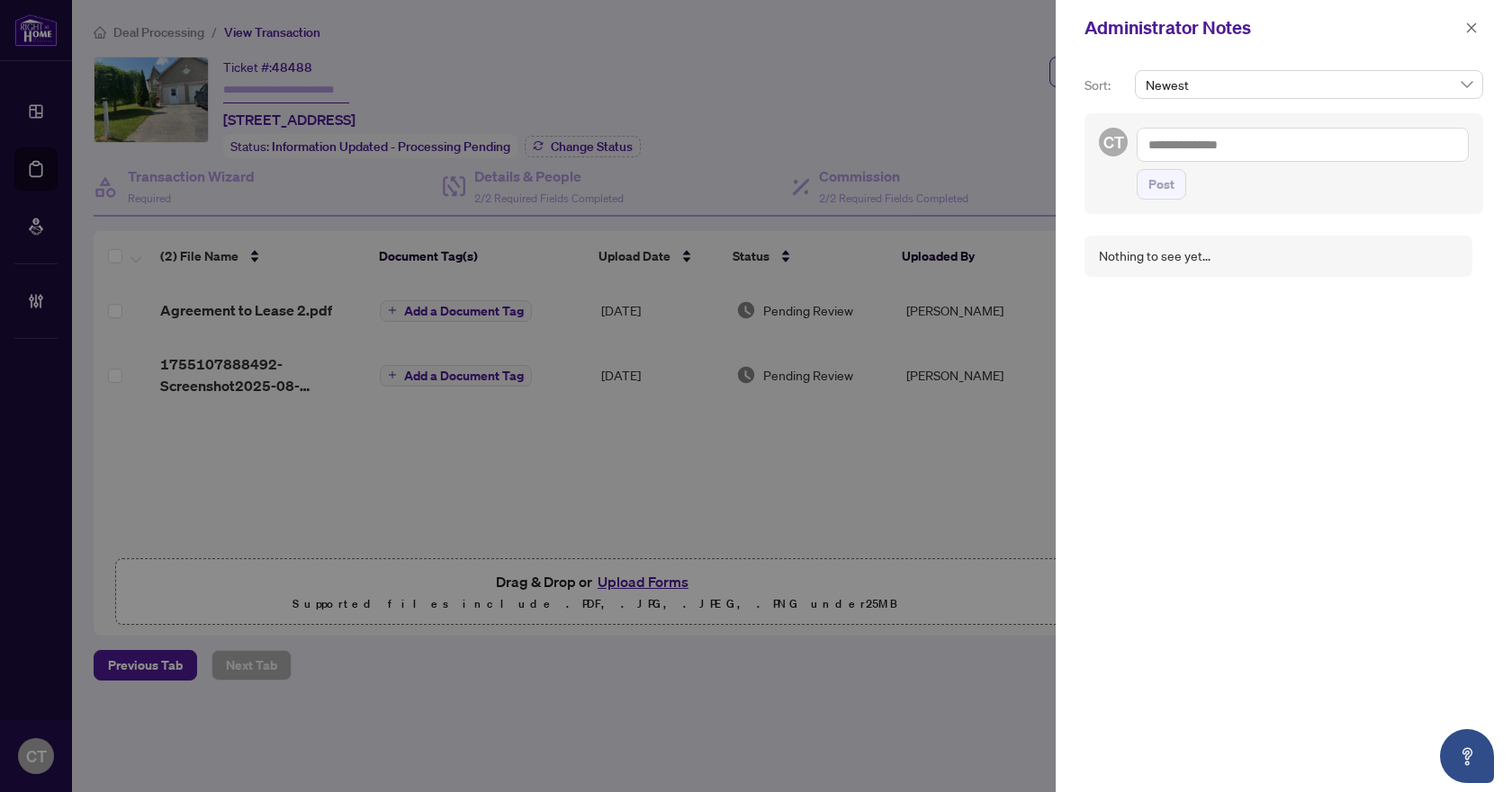
click at [1208, 148] on textarea at bounding box center [1302, 145] width 332 height 34
